Goal: Find specific page/section: Find specific page/section

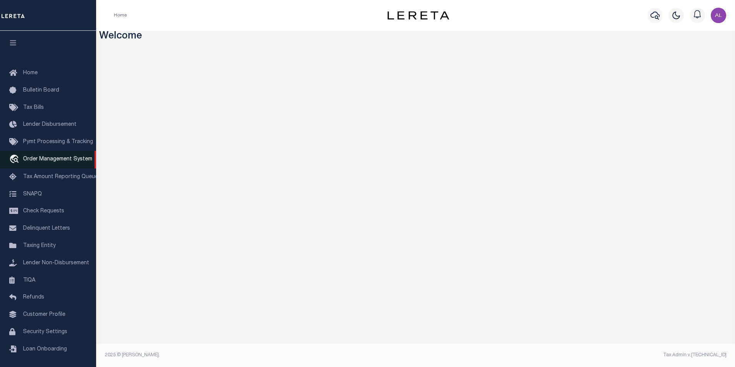
click at [47, 159] on span "Order Management System" at bounding box center [57, 158] width 69 height 5
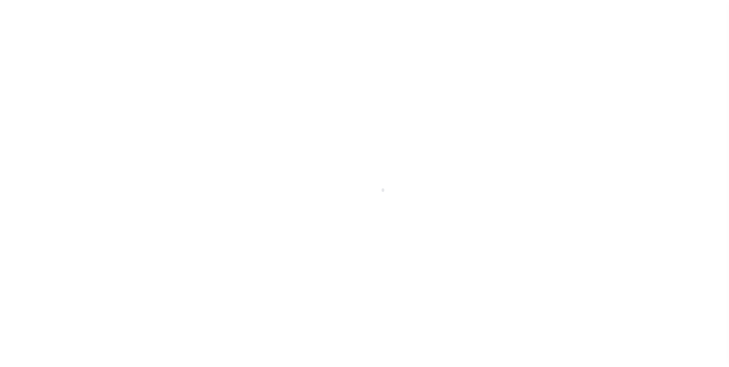
scroll to position [8, 0]
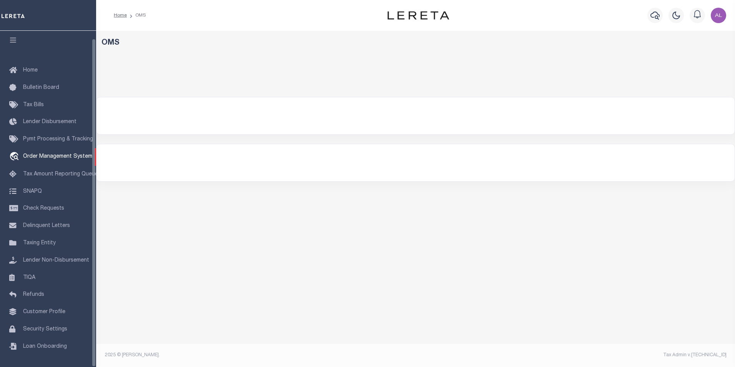
select select "200"
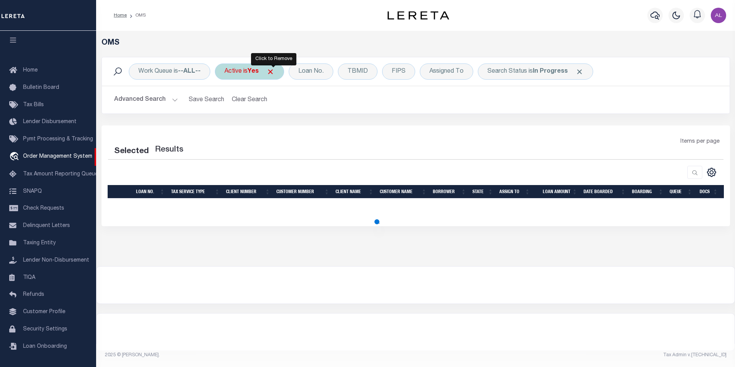
click at [275, 73] on span "Click to Remove" at bounding box center [270, 72] width 8 height 8
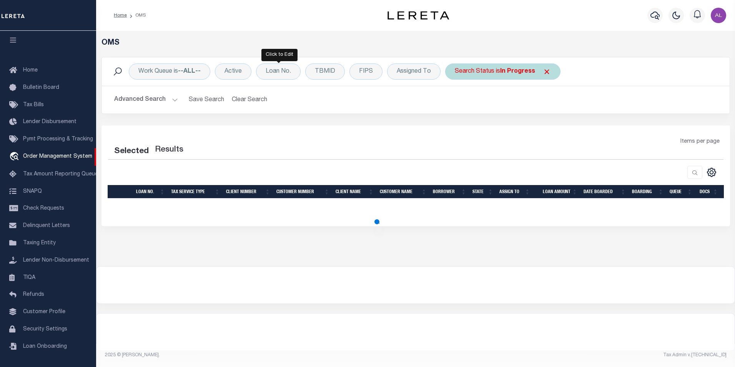
select select "200"
